Goal: Information Seeking & Learning: Learn about a topic

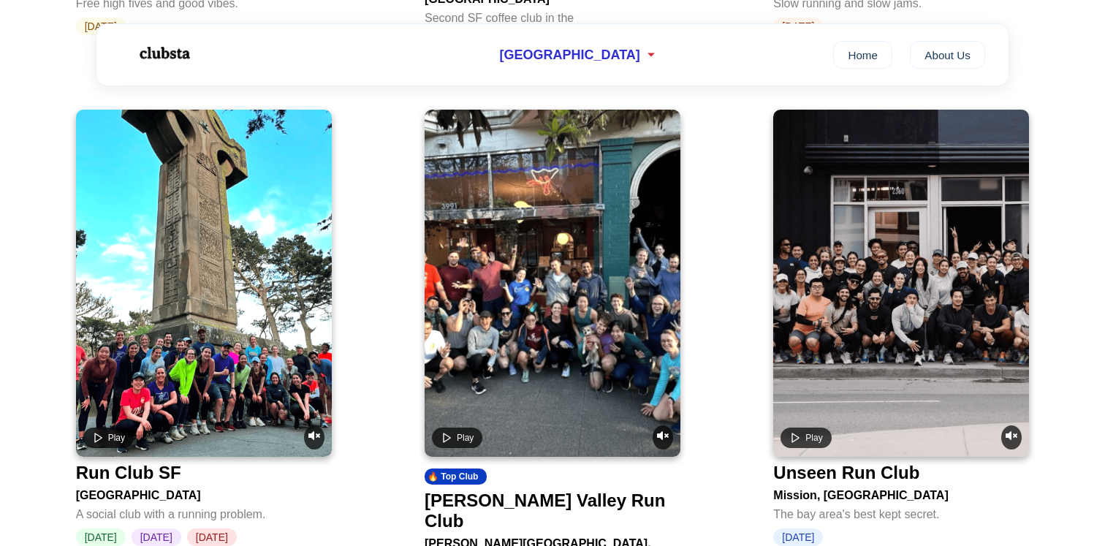
scroll to position [1158, 0]
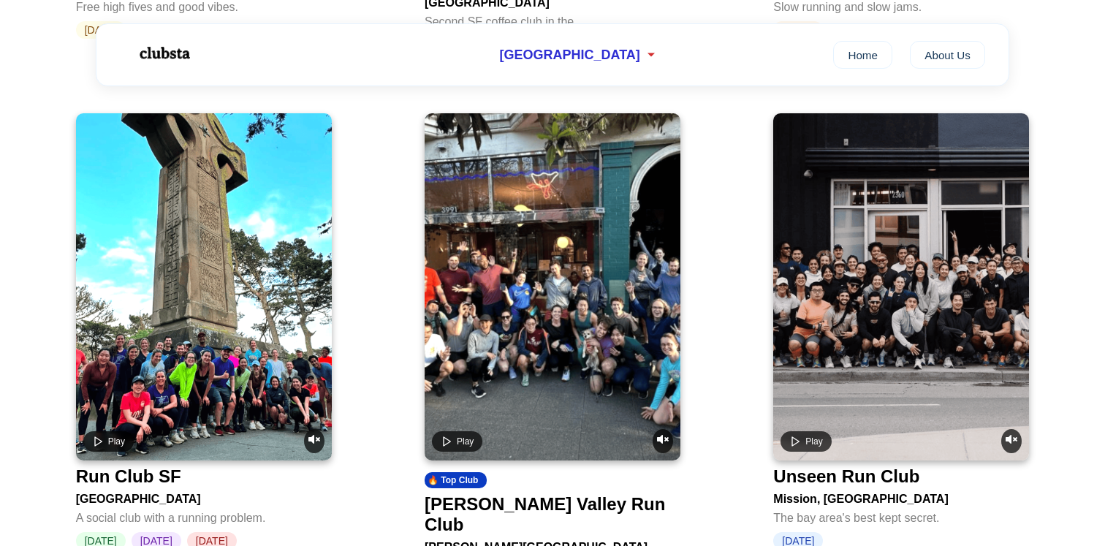
click at [581, 229] on video at bounding box center [553, 286] width 256 height 347
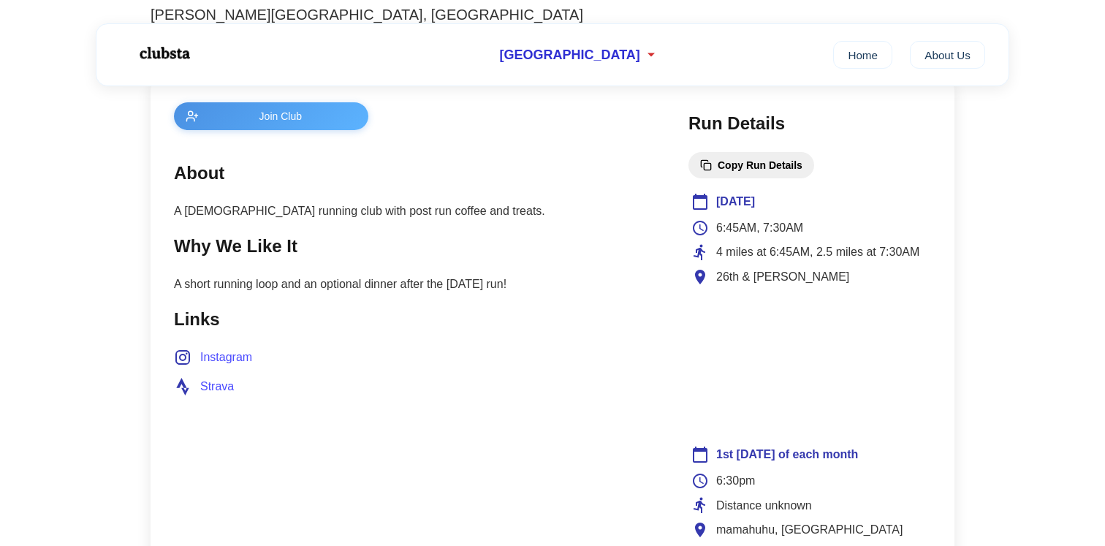
scroll to position [560, 0]
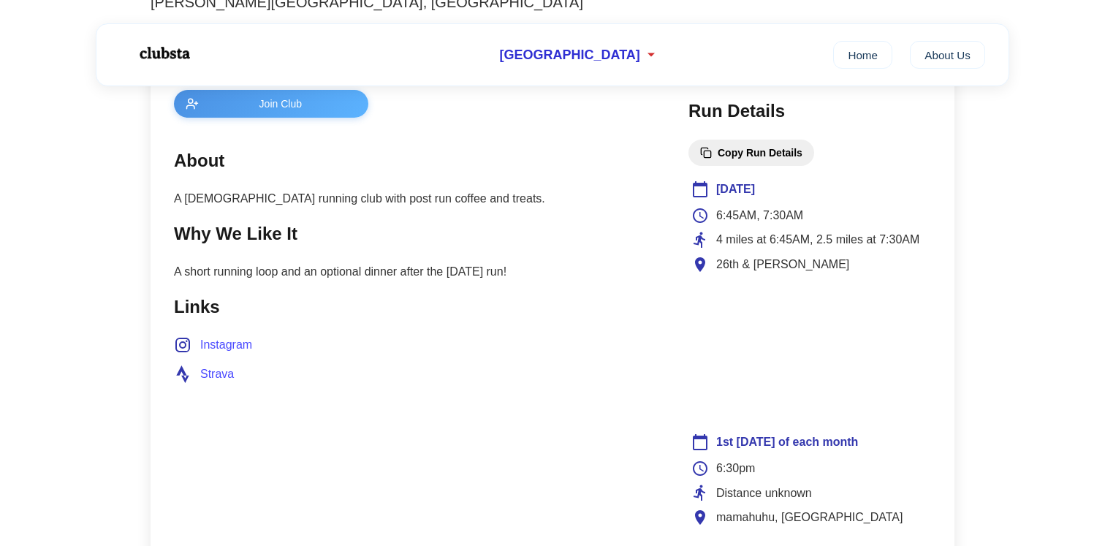
drag, startPoint x: 299, startPoint y: 275, endPoint x: 550, endPoint y: 275, distance: 251.4
click at [547, 275] on p "A short running loop and an optional dinner after the [DATE] run!" at bounding box center [416, 271] width 485 height 19
click at [550, 275] on p "A short running loop and an optional dinner after the [DATE] run!" at bounding box center [416, 271] width 485 height 19
drag, startPoint x: 550, startPoint y: 275, endPoint x: 353, endPoint y: 275, distance: 197.3
click at [353, 275] on p "A short running loop and an optional dinner after the [DATE] run!" at bounding box center [416, 271] width 485 height 19
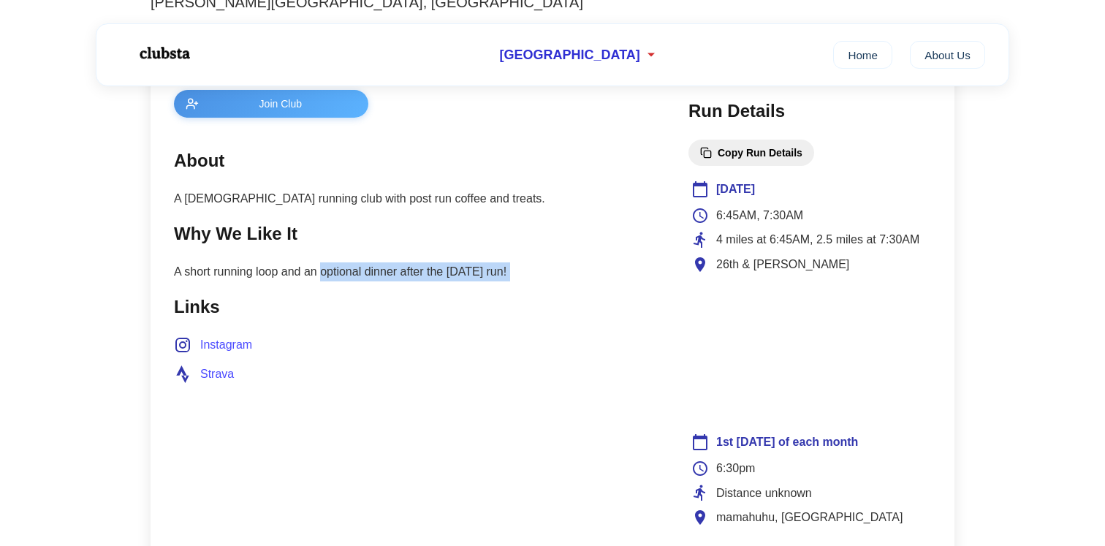
click at [353, 275] on p "A short running loop and an optional dinner after the [DATE] run!" at bounding box center [416, 271] width 485 height 19
drag, startPoint x: 353, startPoint y: 275, endPoint x: 569, endPoint y: 275, distance: 215.6
click at [563, 275] on p "A short running loop and an optional dinner after the [DATE] run!" at bounding box center [416, 271] width 485 height 19
click at [569, 275] on p "A short running loop and an optional dinner after the [DATE] run!" at bounding box center [416, 271] width 485 height 19
drag, startPoint x: 569, startPoint y: 275, endPoint x: 243, endPoint y: 275, distance: 325.2
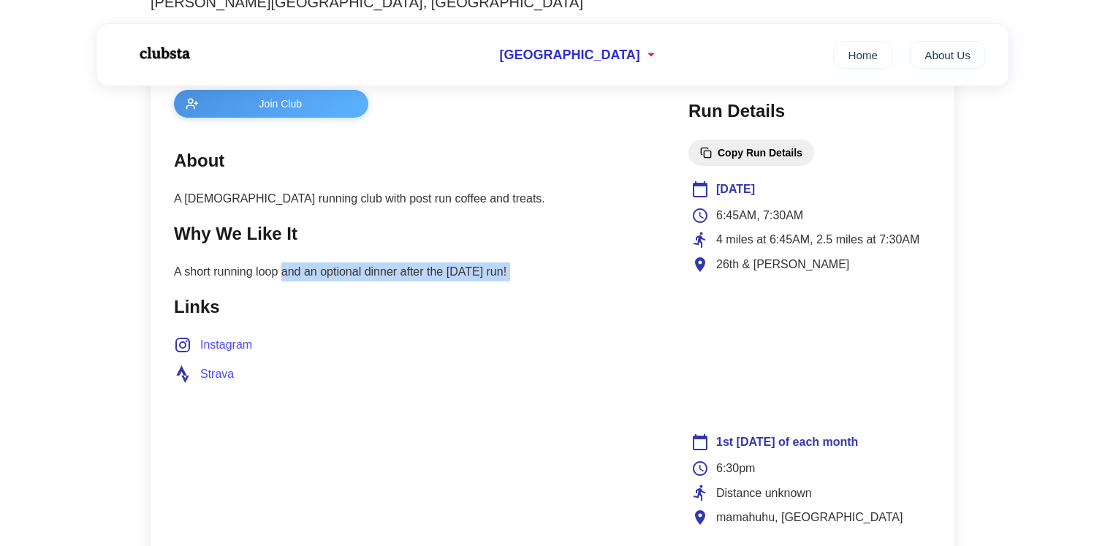
click at [243, 275] on p "A short running loop and an optional dinner after the [DATE] run!" at bounding box center [416, 271] width 485 height 19
drag, startPoint x: 243, startPoint y: 275, endPoint x: 574, endPoint y: 275, distance: 331.0
click at [574, 275] on p "A short running loop and an optional dinner after the [DATE] run!" at bounding box center [416, 271] width 485 height 19
click at [581, 275] on p "A short running loop and an optional dinner after the [DATE] run!" at bounding box center [416, 271] width 485 height 19
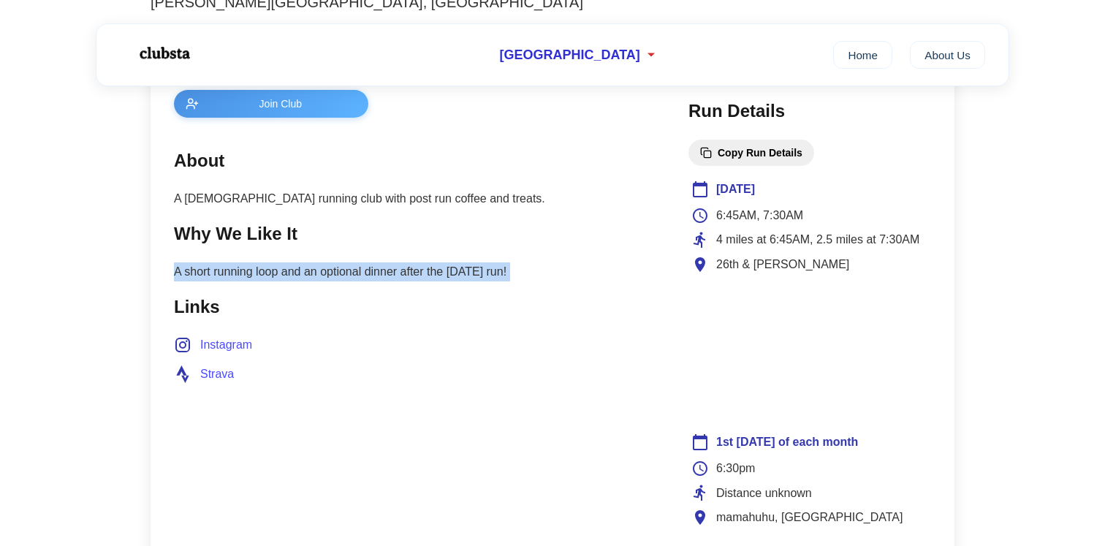
drag, startPoint x: 581, startPoint y: 275, endPoint x: 171, endPoint y: 278, distance: 410.0
click at [171, 278] on div "Join Club About A [DEMOGRAPHIC_DATA] running club with post run coffee and trea…" at bounding box center [553, 505] width 804 height 879
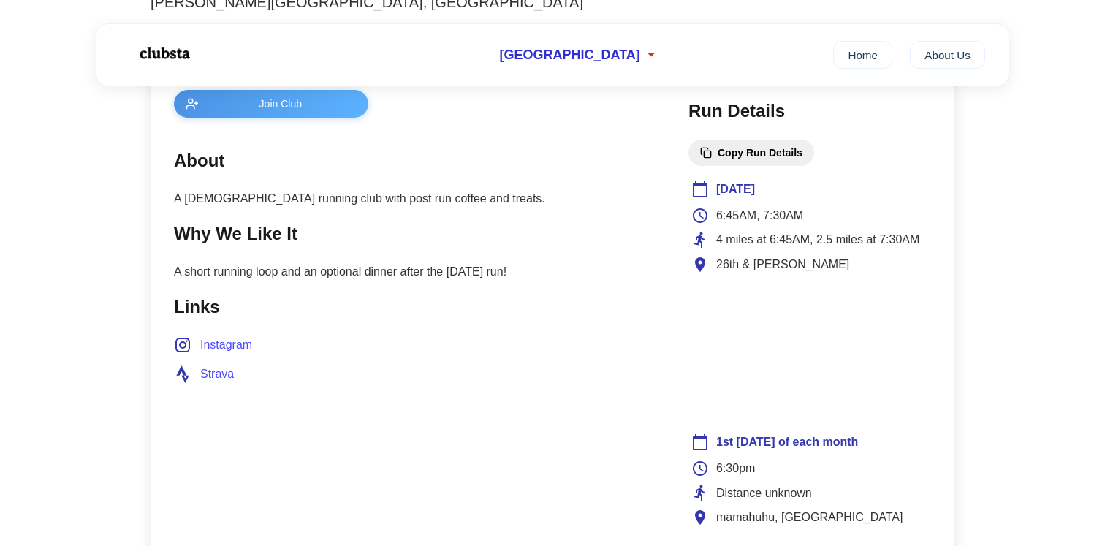
click at [555, 277] on p "A short running loop and an optional dinner after the [DATE] run!" at bounding box center [416, 271] width 485 height 19
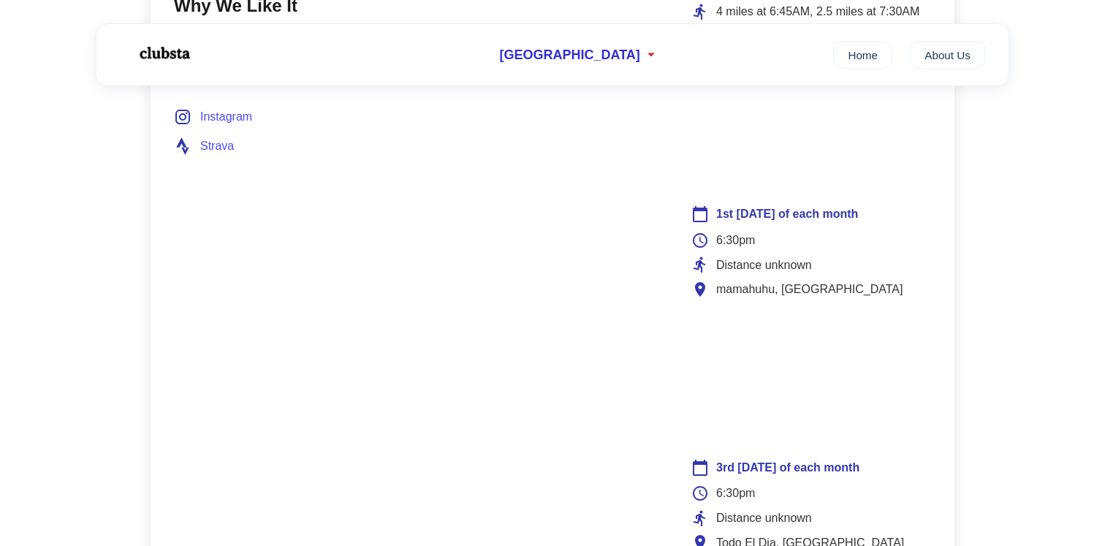
scroll to position [861, 0]
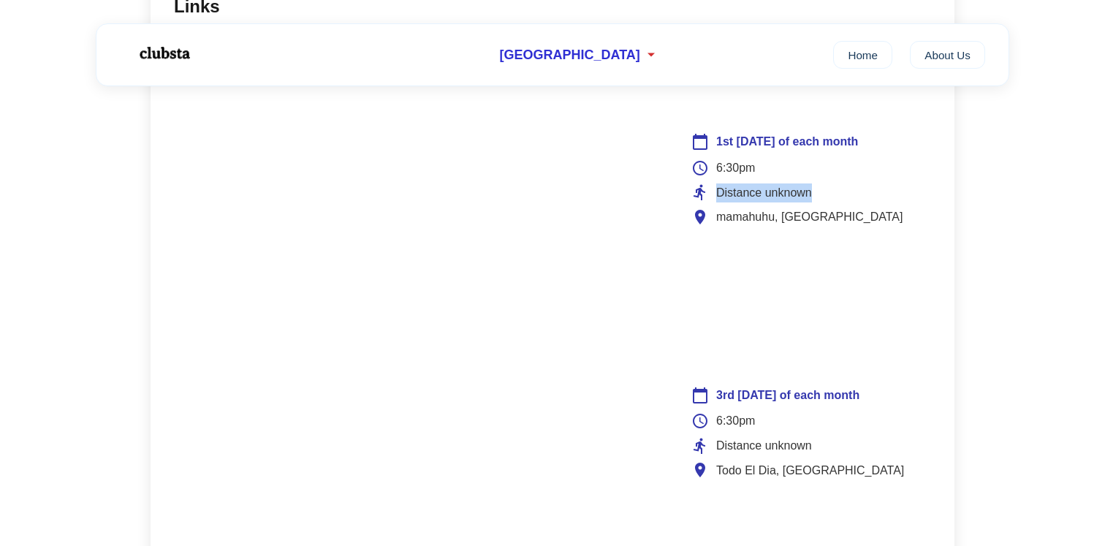
drag, startPoint x: 810, startPoint y: 194, endPoint x: 878, endPoint y: 194, distance: 67.2
click at [878, 194] on div "Distance unknown" at bounding box center [809, 192] width 237 height 19
drag, startPoint x: 878, startPoint y: 194, endPoint x: 721, endPoint y: 194, distance: 157.1
click at [721, 194] on div "Distance unknown" at bounding box center [809, 192] width 237 height 19
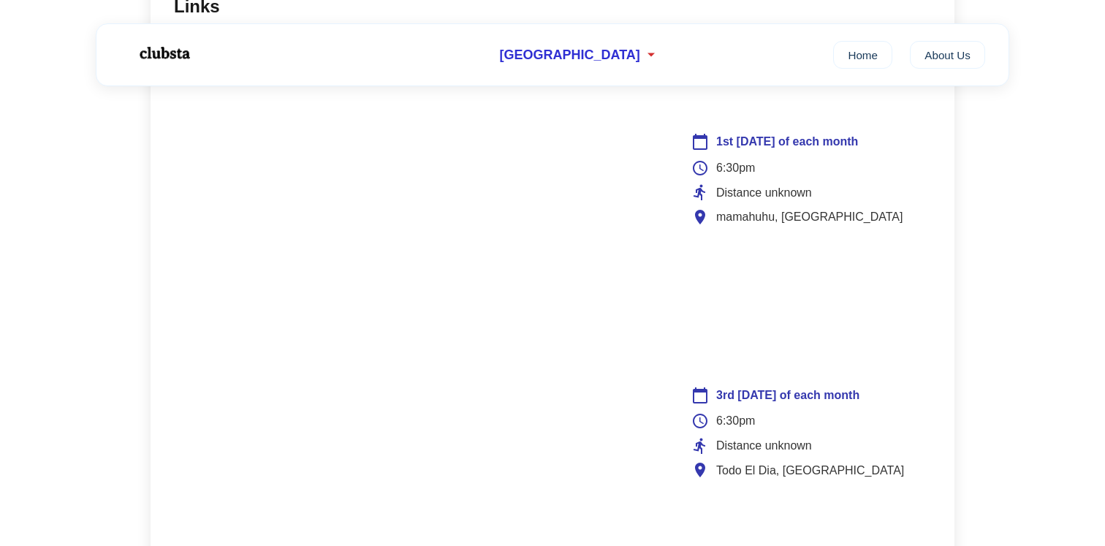
click at [635, 456] on main "Join Club About A [DEMOGRAPHIC_DATA] running club with post run coffee and trea…" at bounding box center [416, 206] width 485 height 832
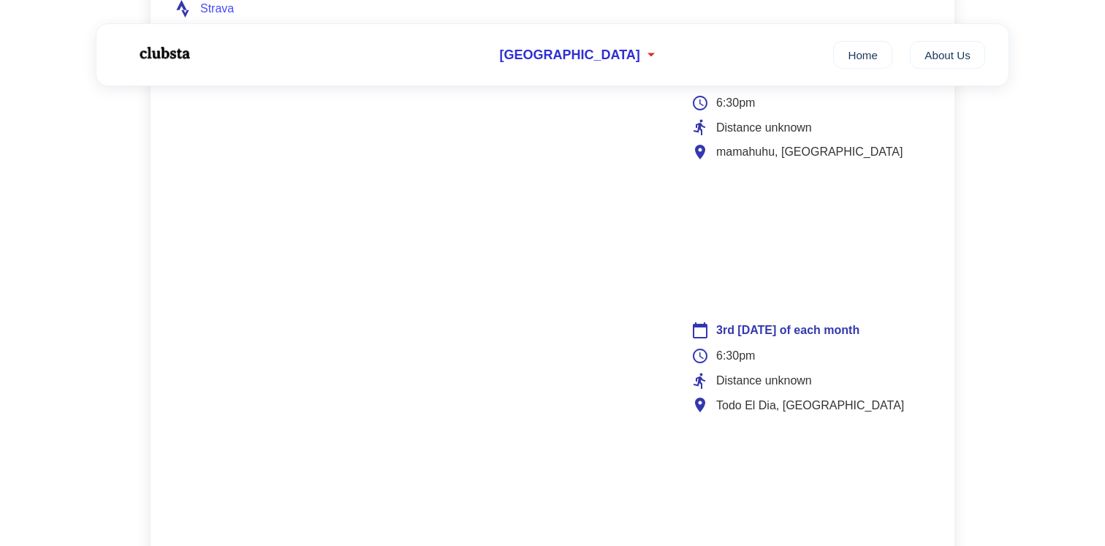
scroll to position [923, 0]
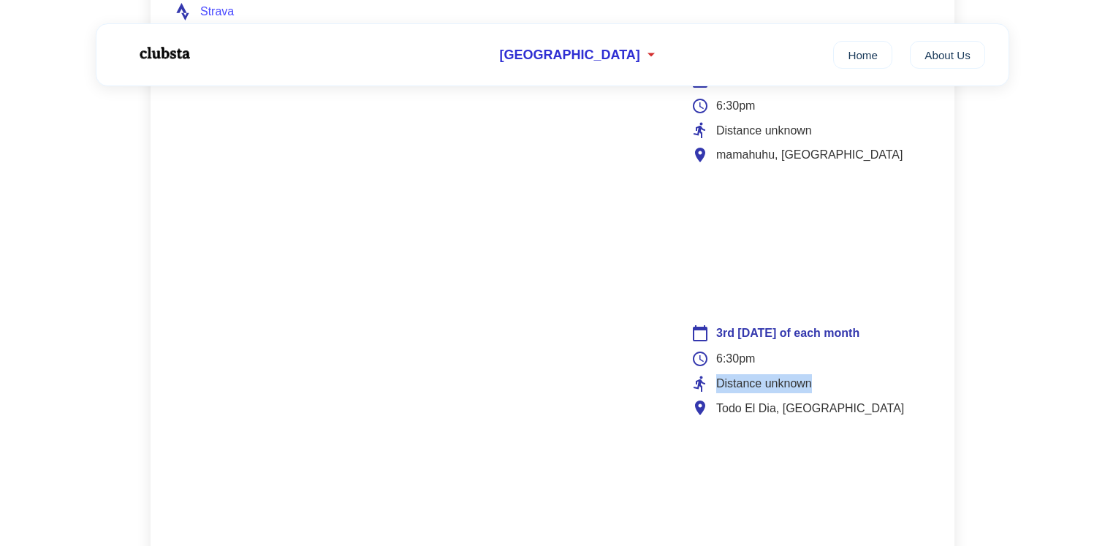
drag, startPoint x: 710, startPoint y: 387, endPoint x: 825, endPoint y: 387, distance: 115.5
click at [824, 387] on div "Distance unknown" at bounding box center [809, 383] width 237 height 19
click at [825, 387] on div "Distance unknown" at bounding box center [809, 383] width 237 height 19
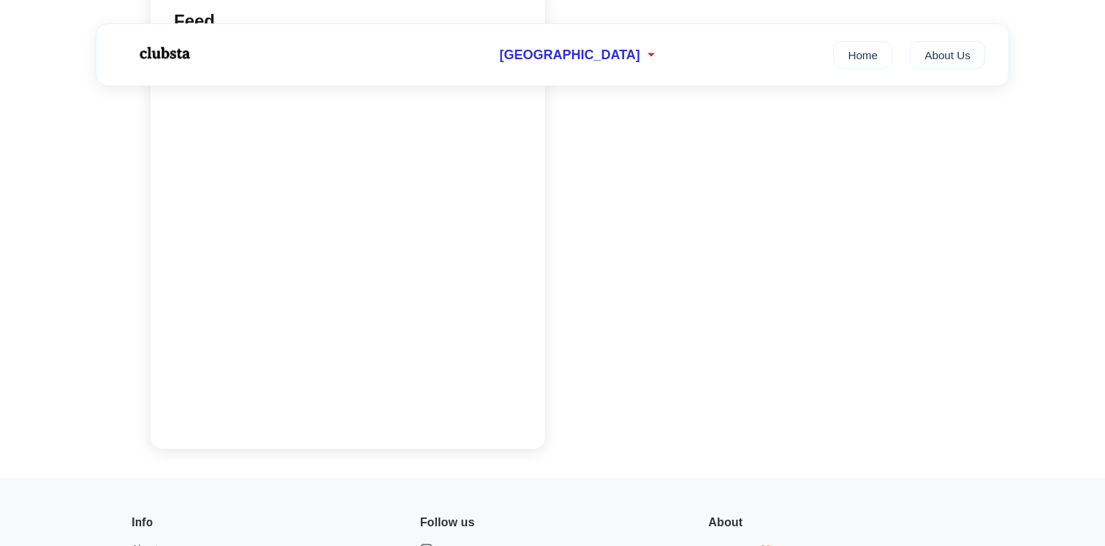
scroll to position [1556, 0]
